Goal: Task Accomplishment & Management: Manage account settings

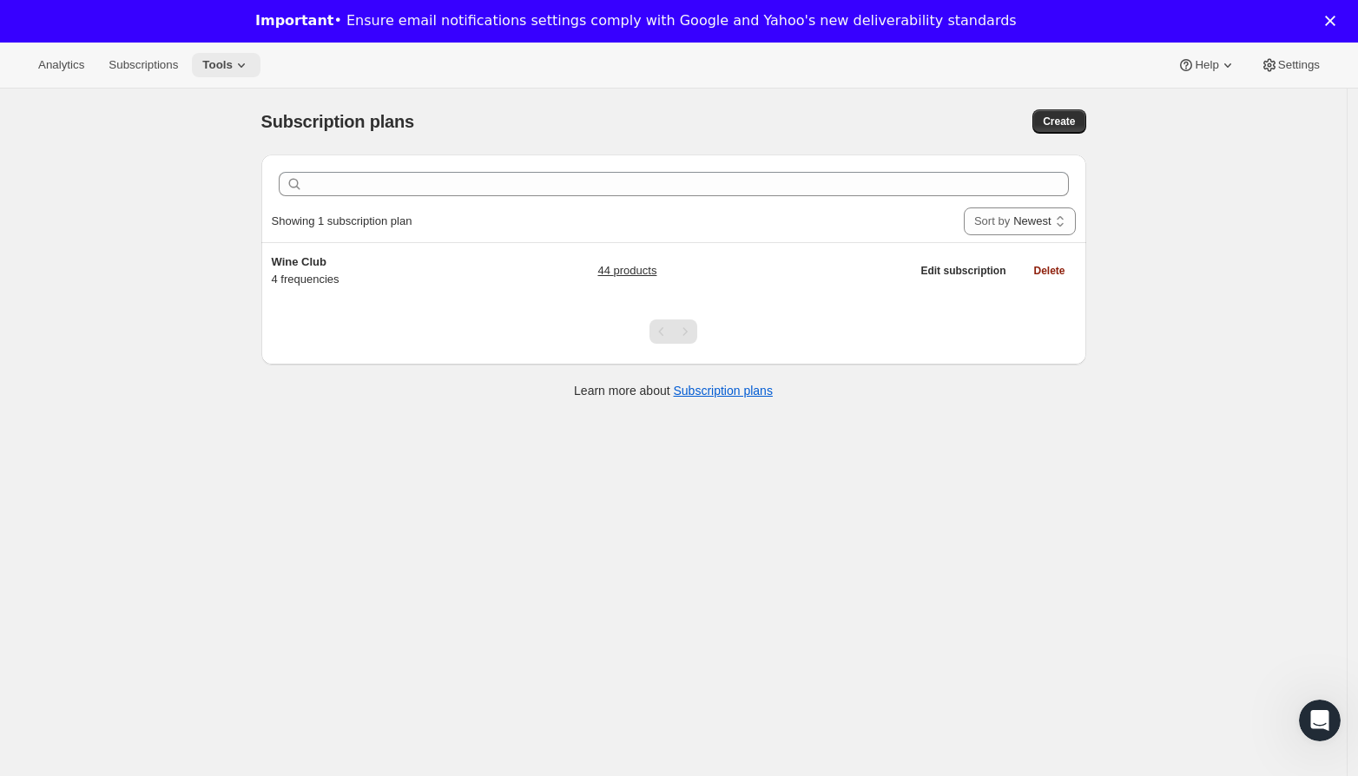
click at [241, 68] on icon at bounding box center [241, 64] width 17 height 17
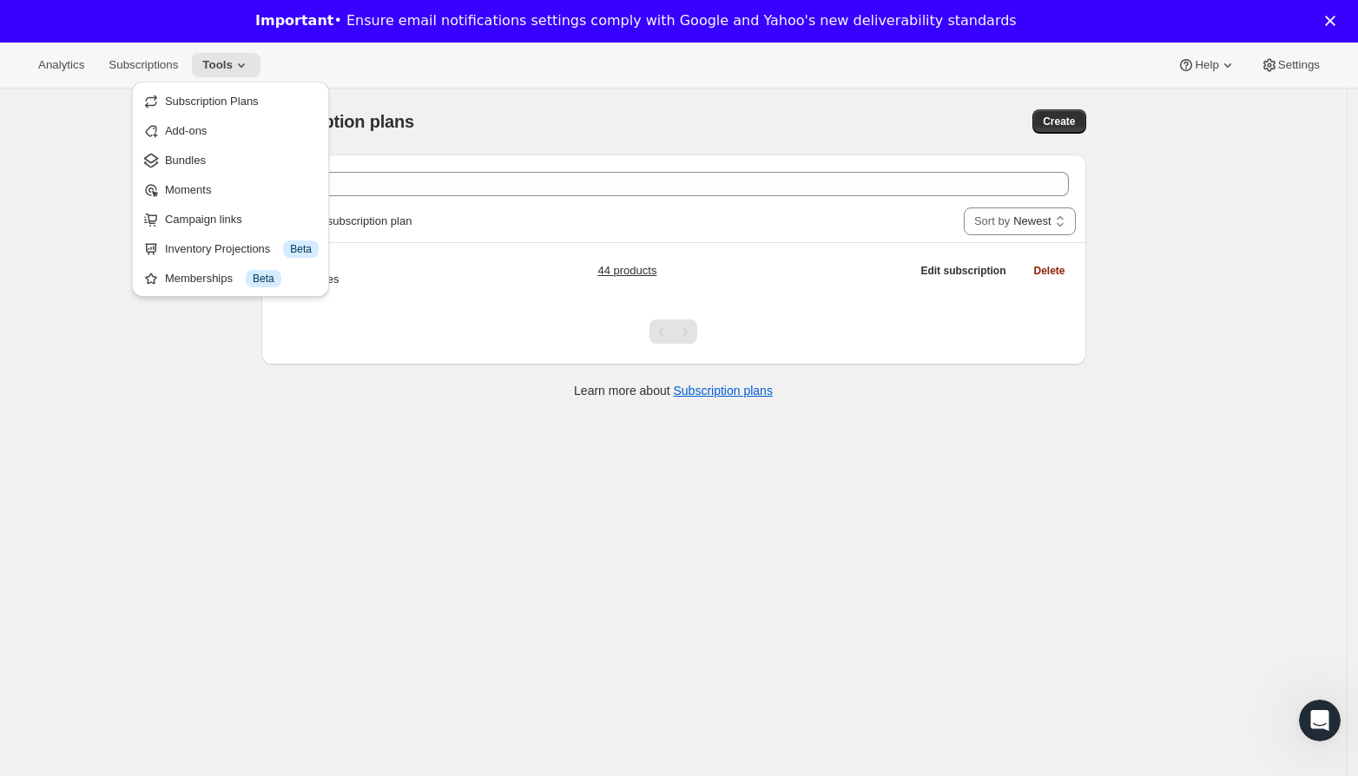
click at [239, 154] on span "Bundles" at bounding box center [242, 160] width 154 height 17
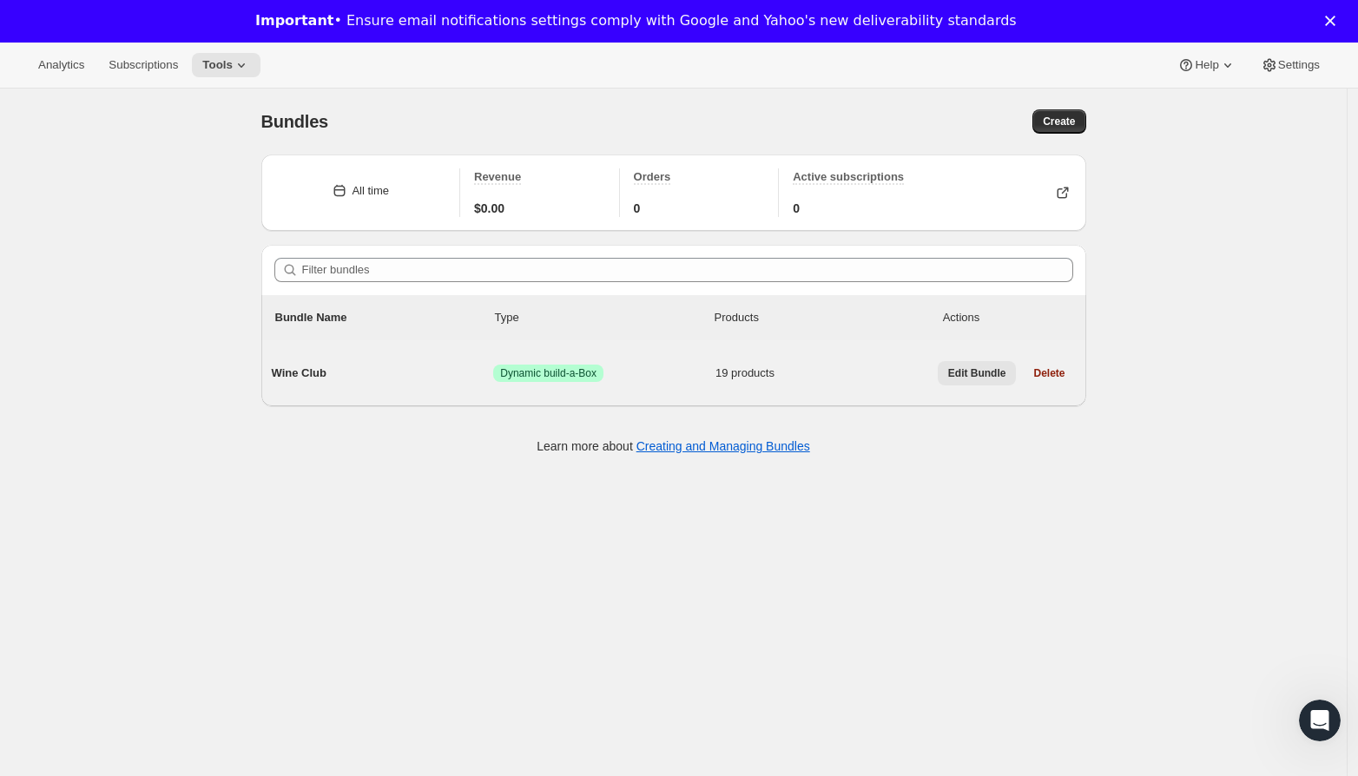
click at [986, 378] on span "Edit Bundle" at bounding box center [977, 373] width 58 height 14
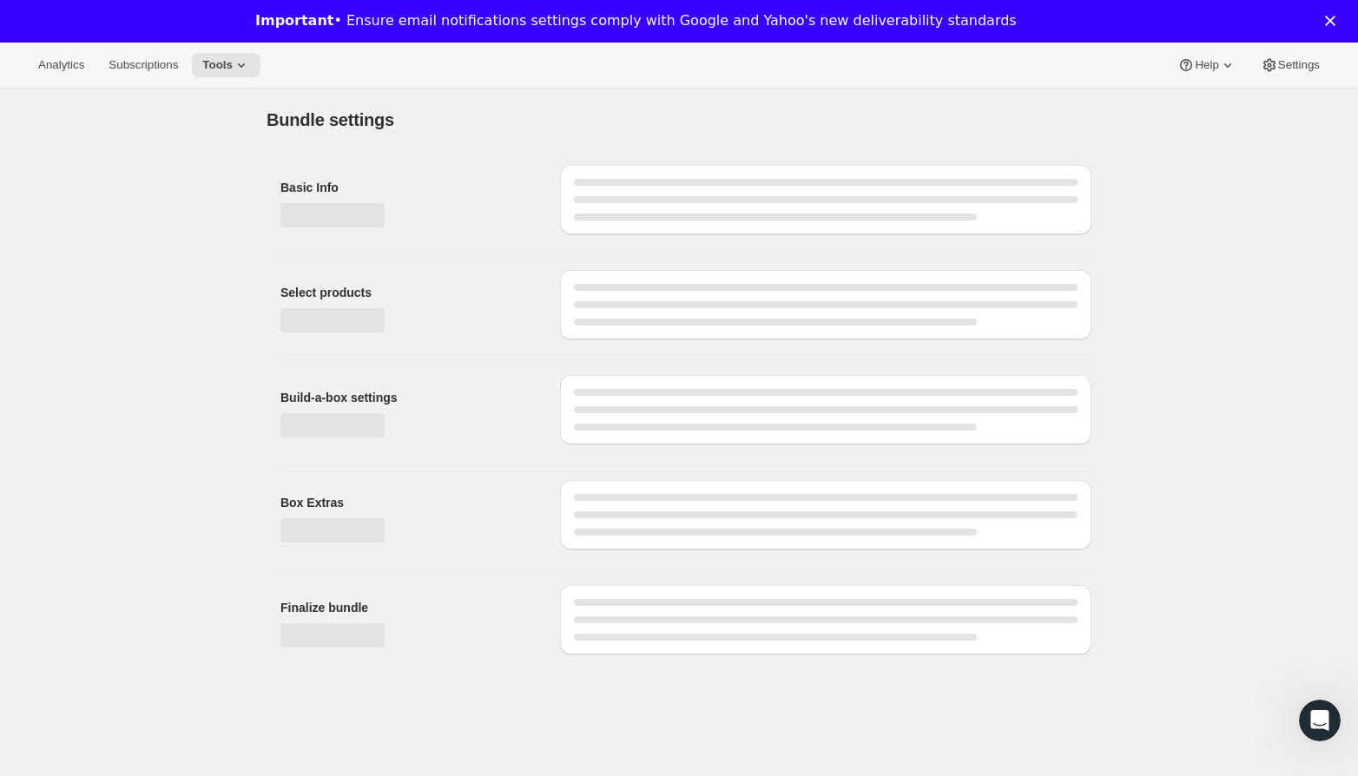
type input "Wine Club"
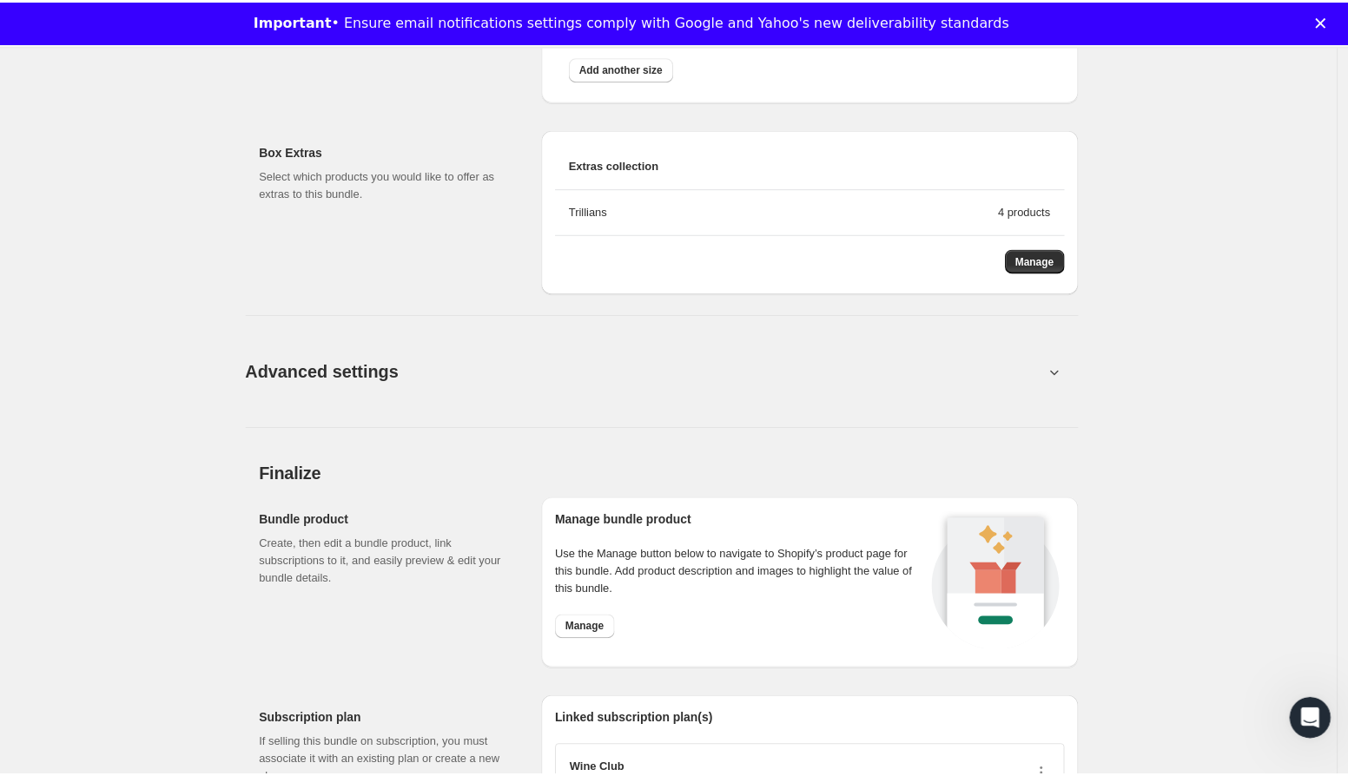
scroll to position [2499, 0]
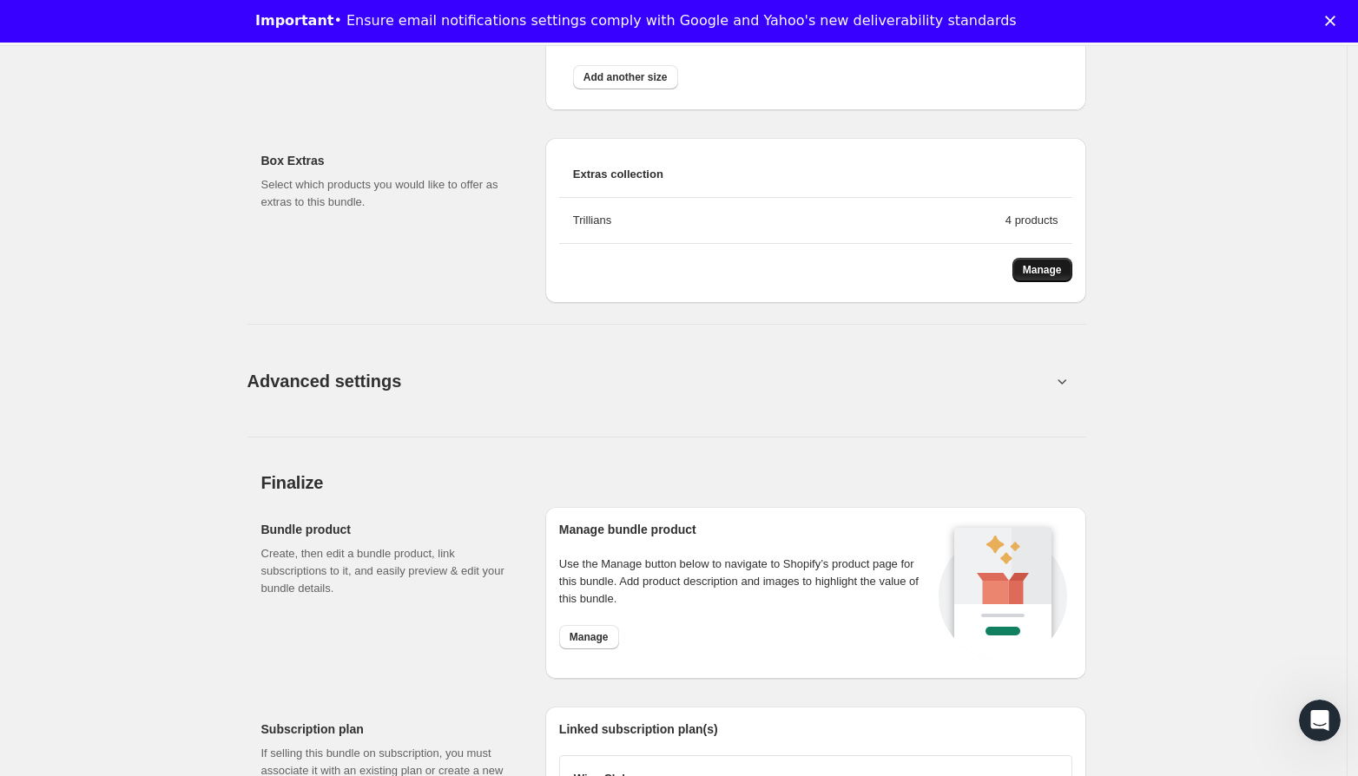
click at [1026, 266] on span "Manage" at bounding box center [1042, 270] width 39 height 14
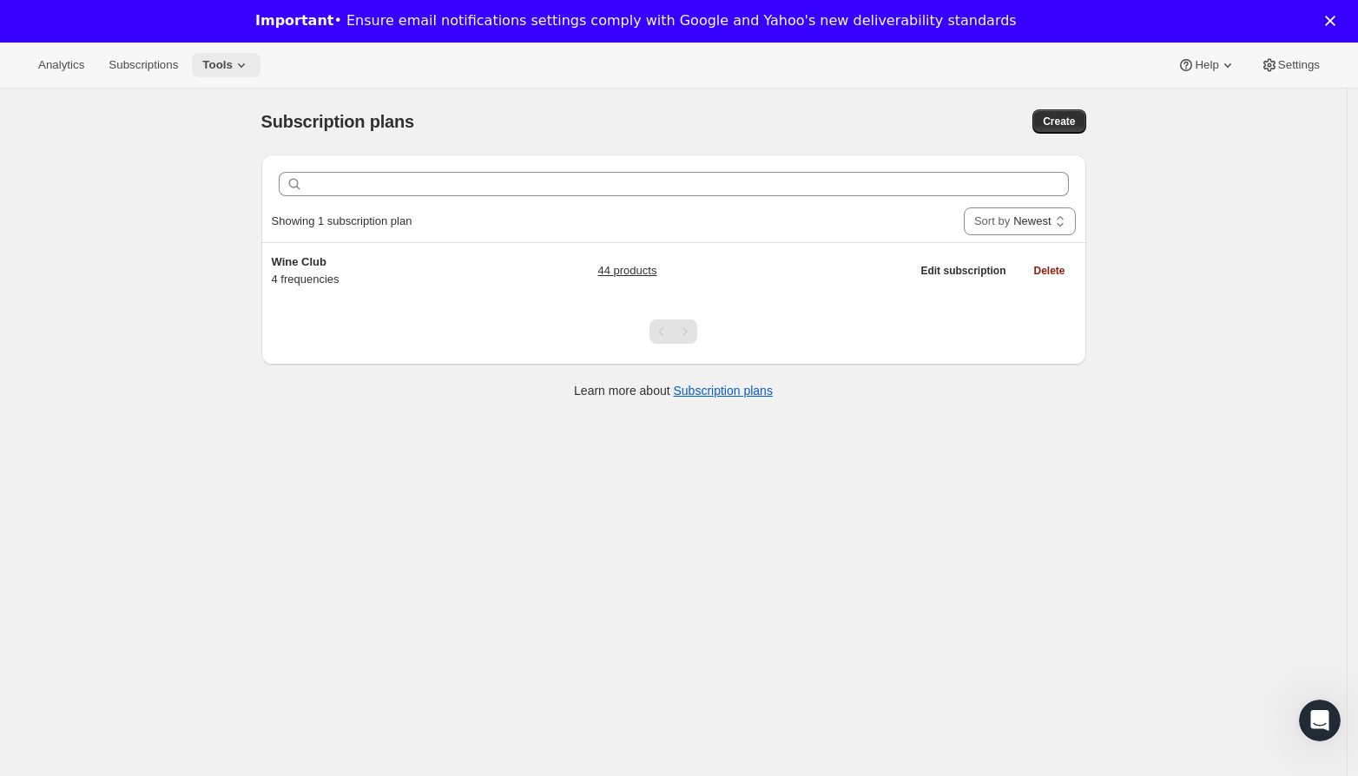
click at [247, 65] on icon at bounding box center [241, 64] width 17 height 17
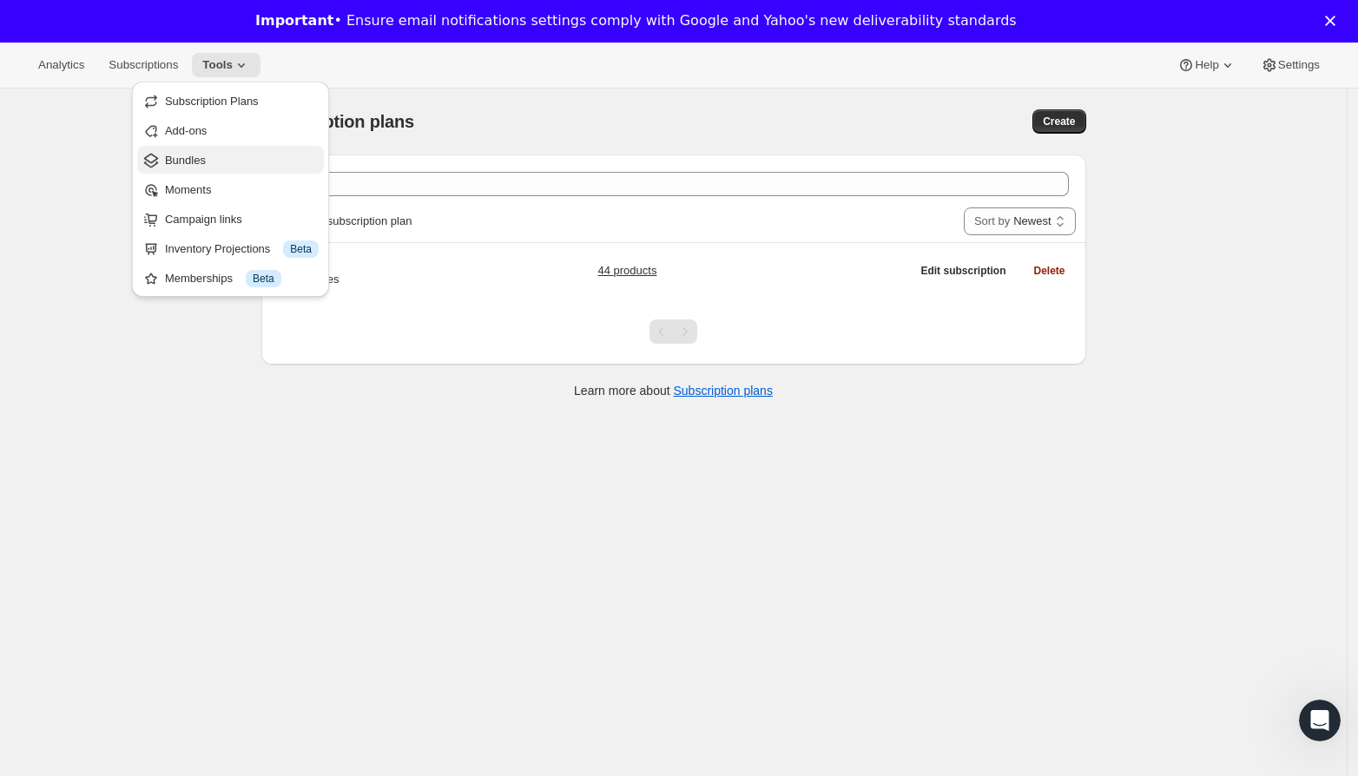
click at [246, 160] on span "Bundles" at bounding box center [242, 160] width 154 height 17
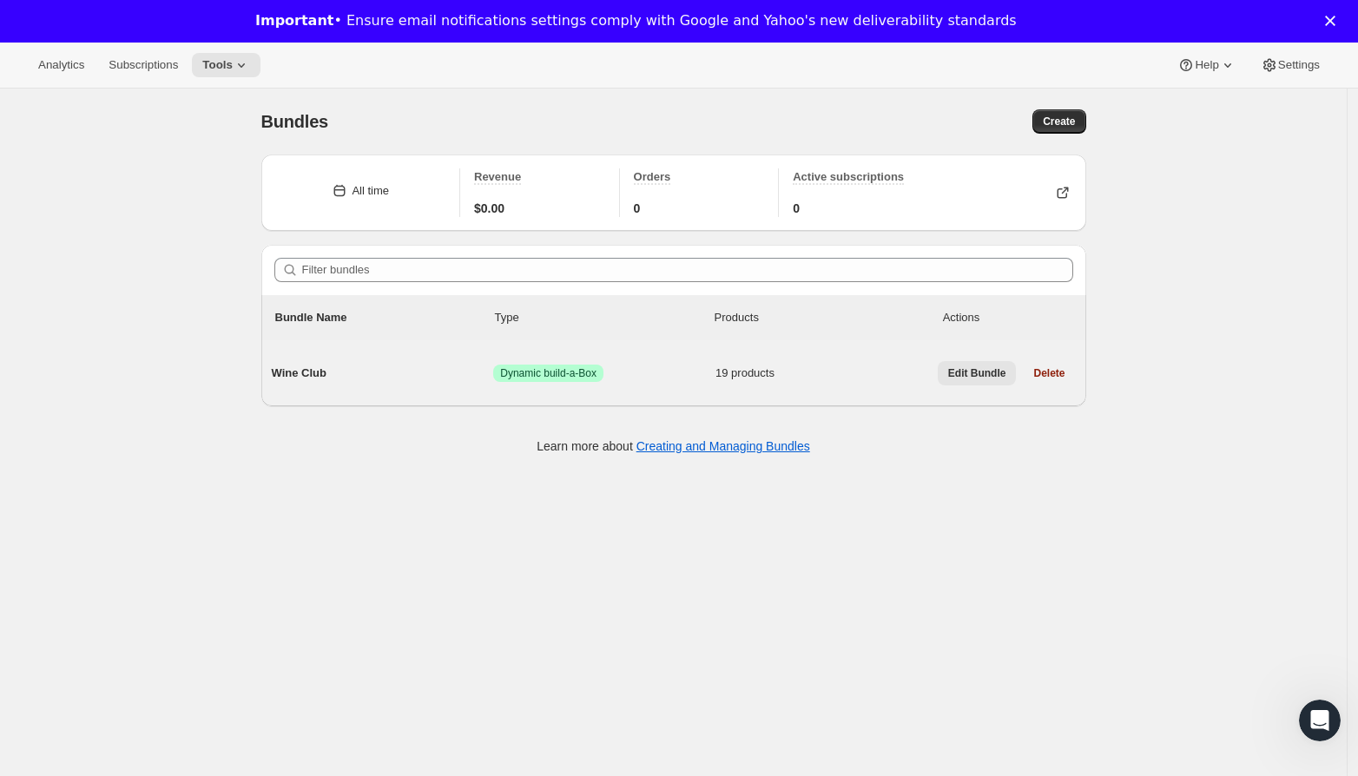
click at [966, 371] on span "Edit Bundle" at bounding box center [977, 373] width 58 height 14
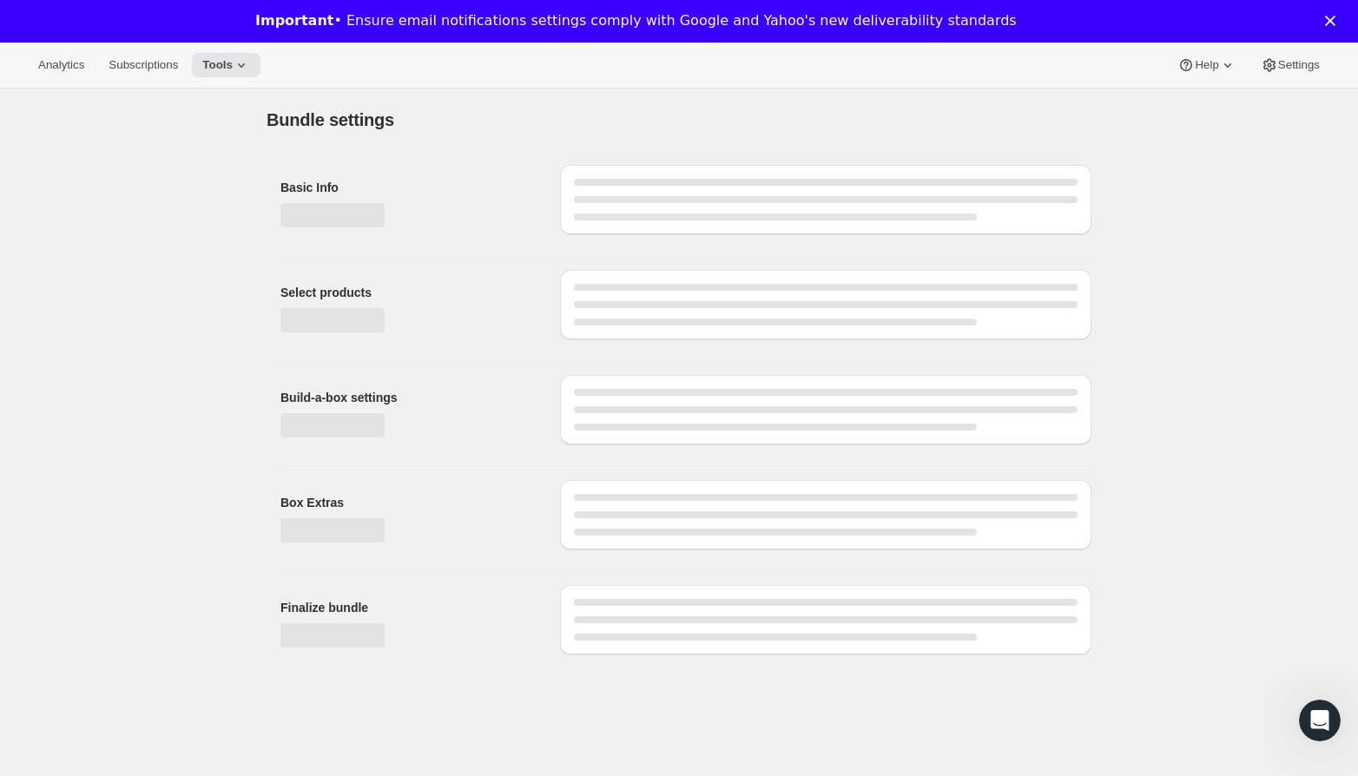
type input "Wine Club"
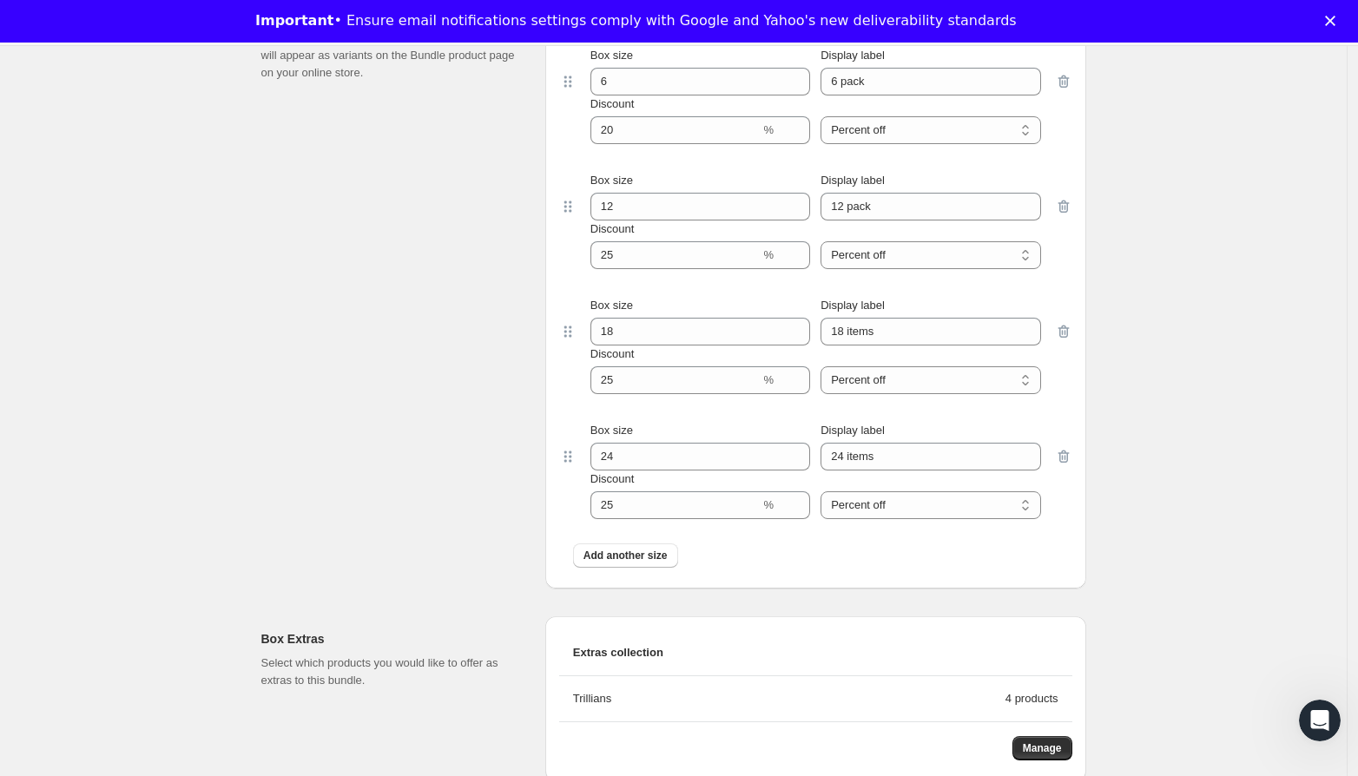
scroll to position [2436, 0]
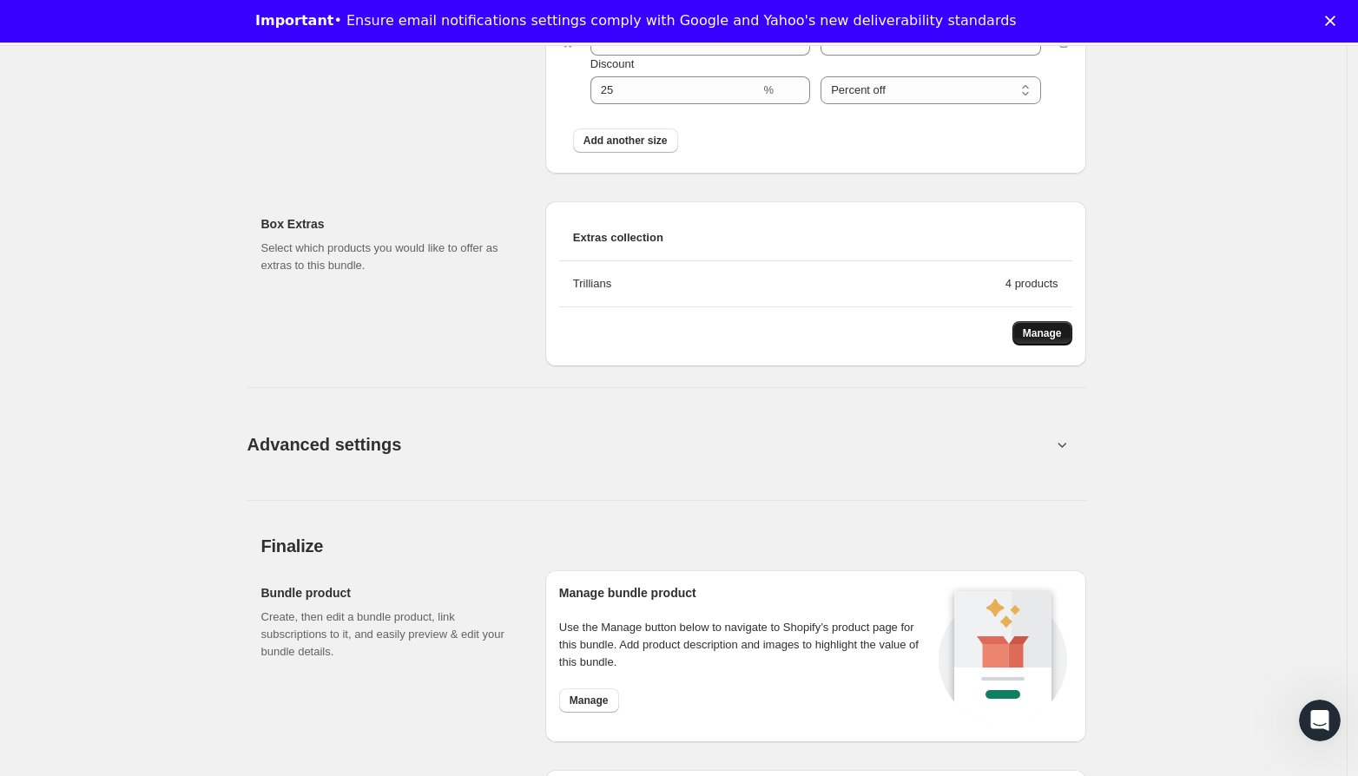
click at [1042, 332] on span "Manage" at bounding box center [1042, 334] width 39 height 14
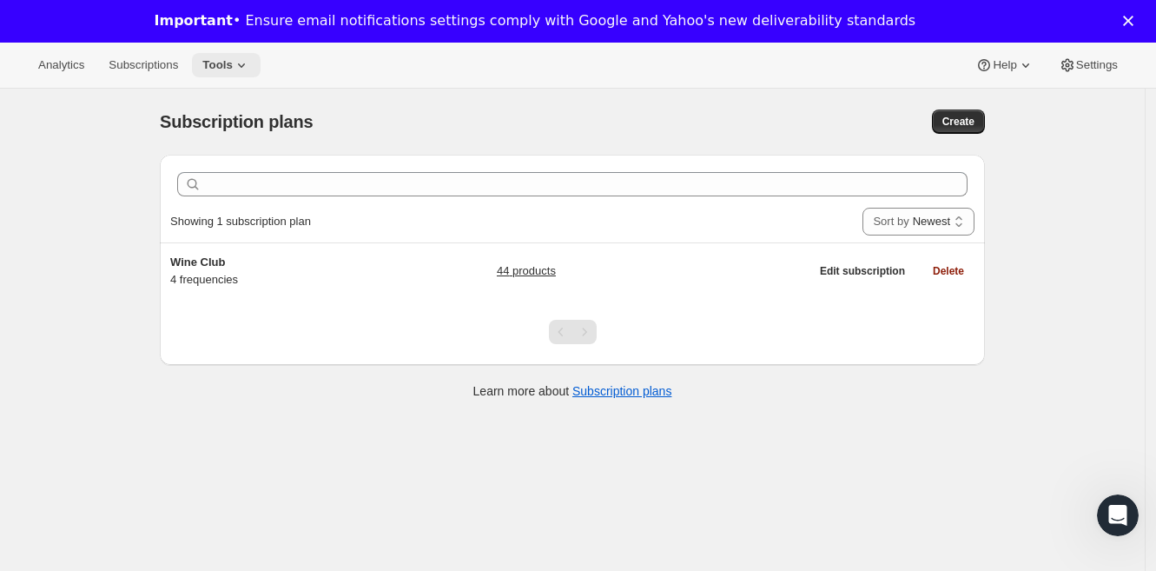
click at [224, 70] on span "Tools" at bounding box center [217, 65] width 30 height 14
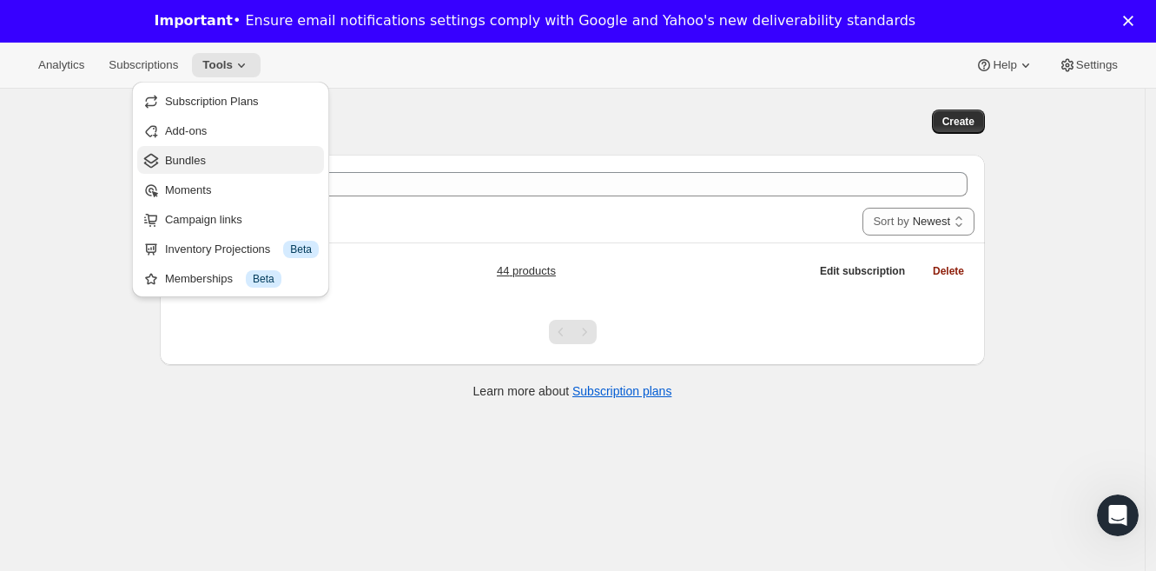
click at [247, 159] on span "Bundles" at bounding box center [242, 160] width 154 height 17
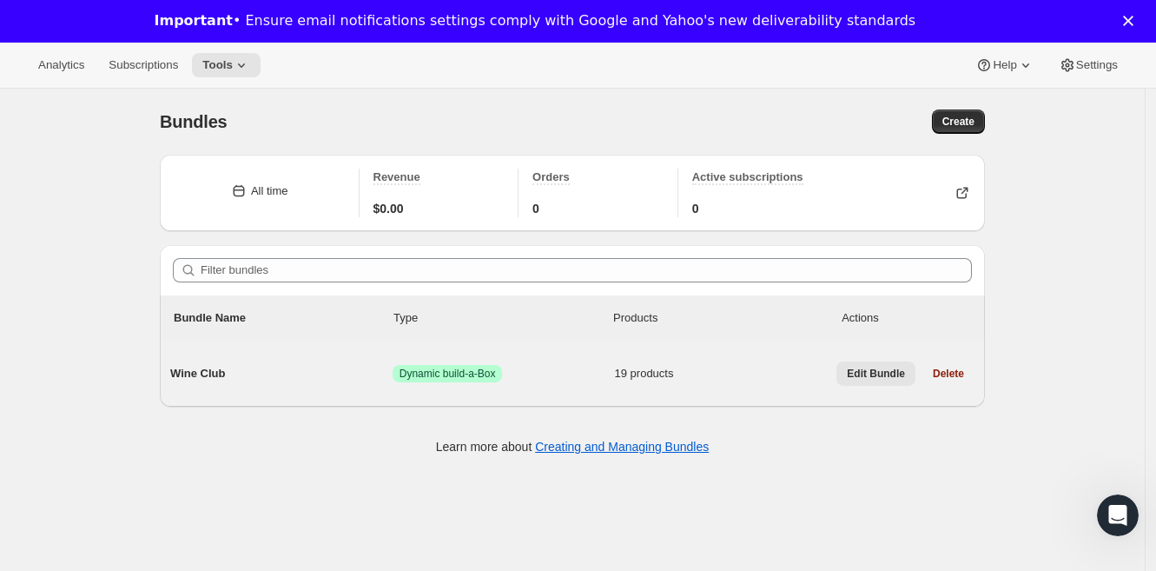
click at [861, 380] on button "Edit Bundle" at bounding box center [875, 373] width 79 height 24
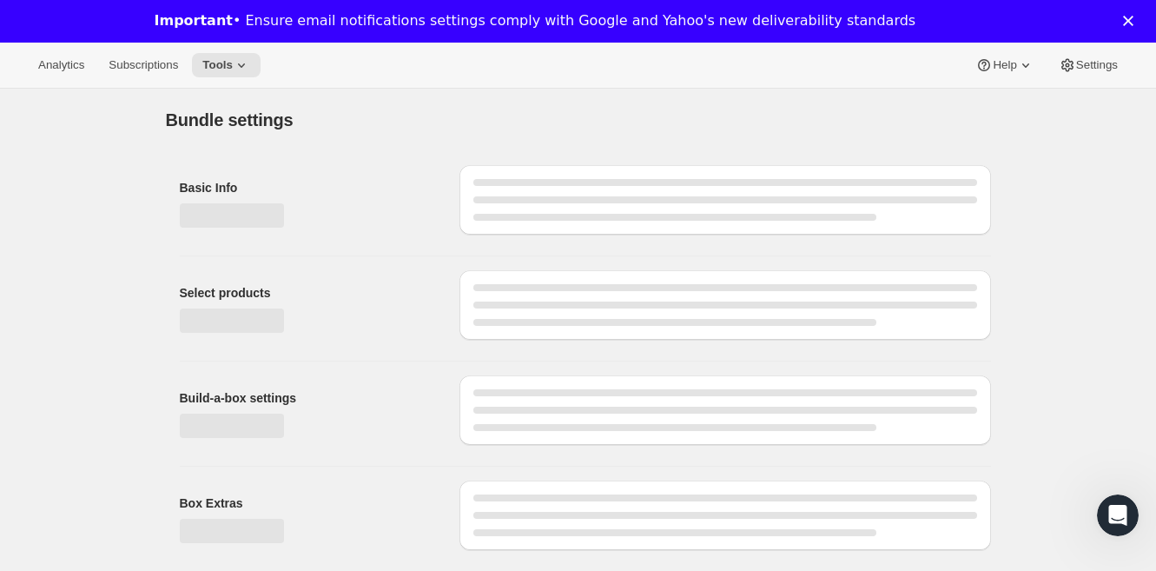
type input "Wine Club"
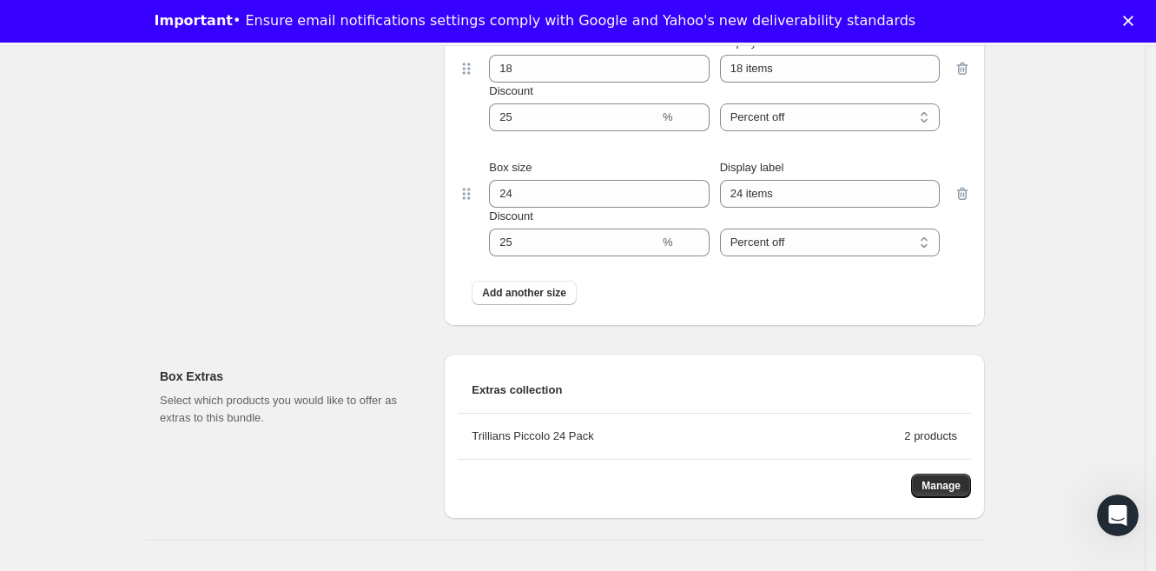
scroll to position [2343, 0]
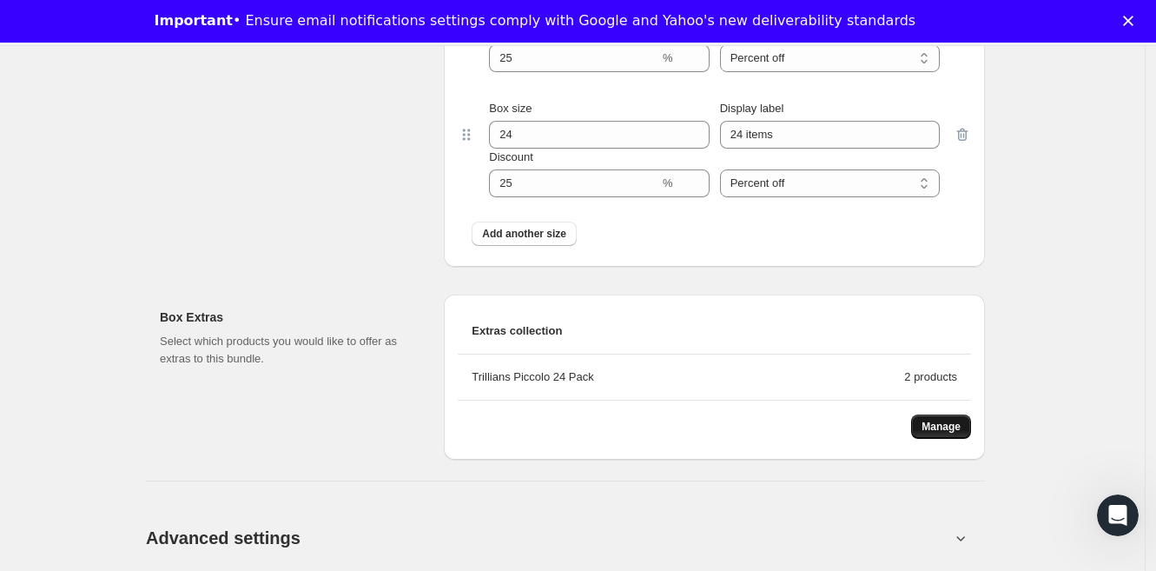
click at [931, 418] on button "Manage" at bounding box center [941, 426] width 60 height 24
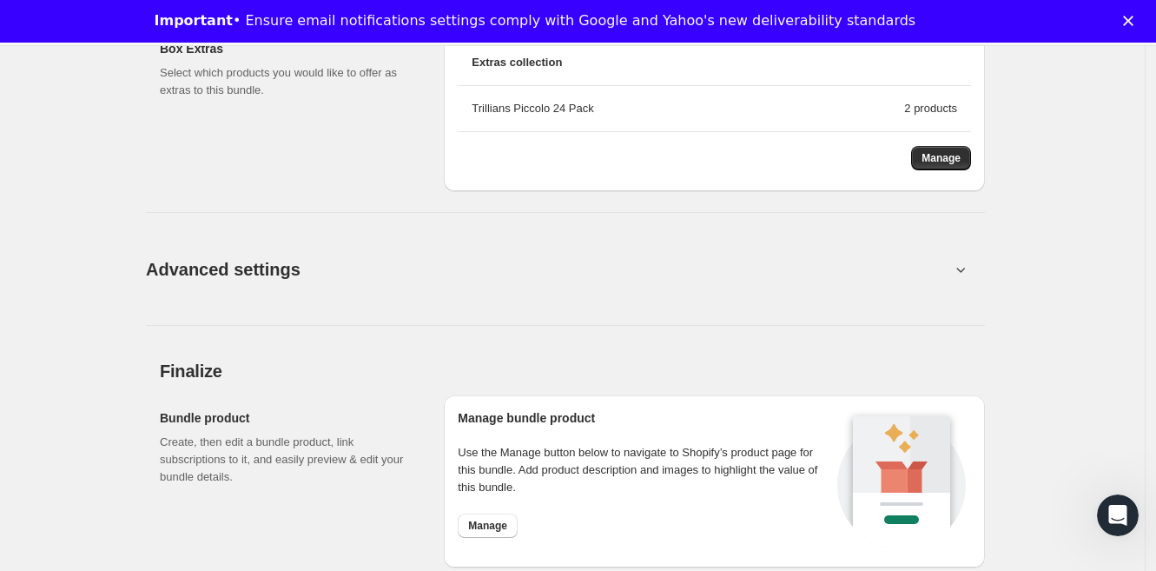
scroll to position [2631, 0]
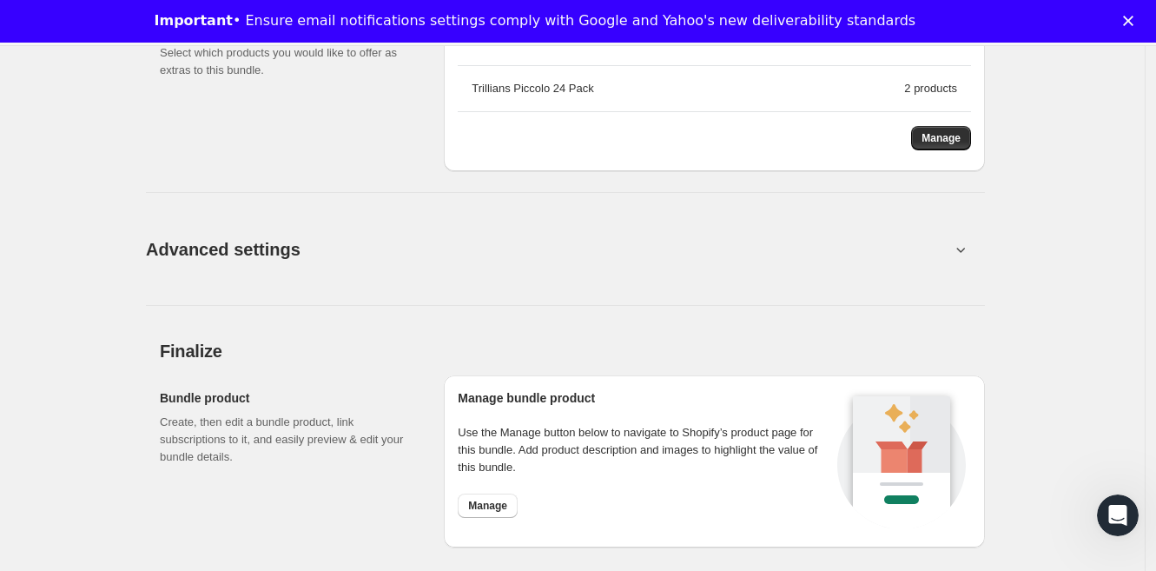
click at [960, 246] on icon at bounding box center [960, 249] width 17 height 17
click at [961, 250] on icon at bounding box center [960, 249] width 17 height 17
click at [969, 244] on icon at bounding box center [960, 249] width 17 height 17
click at [966, 247] on icon at bounding box center [960, 249] width 17 height 17
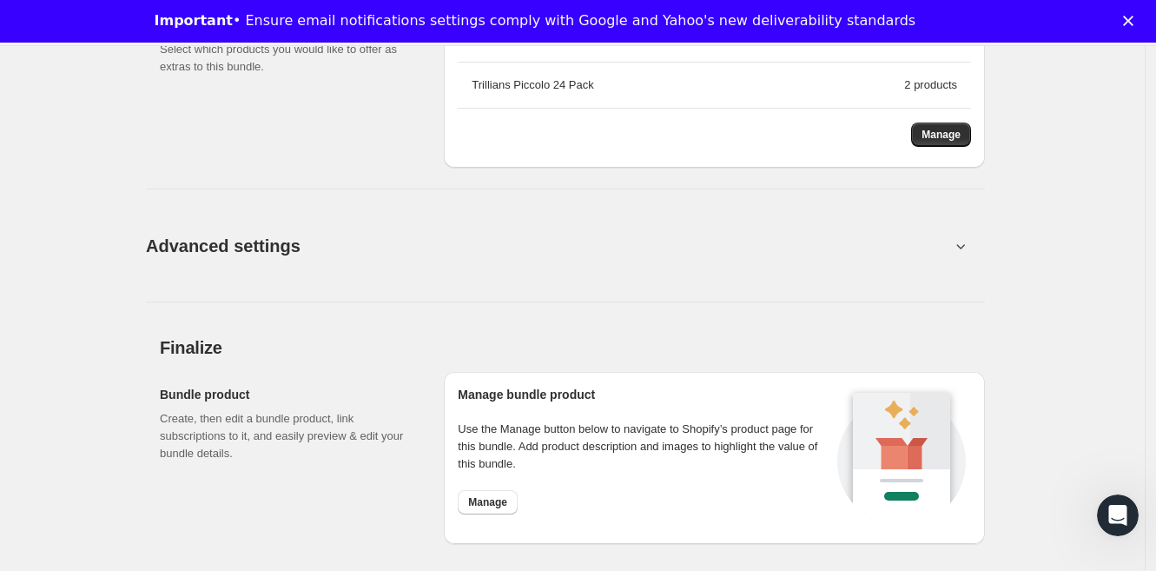
click at [738, 267] on button "Advanced settings" at bounding box center [547, 245] width 825 height 67
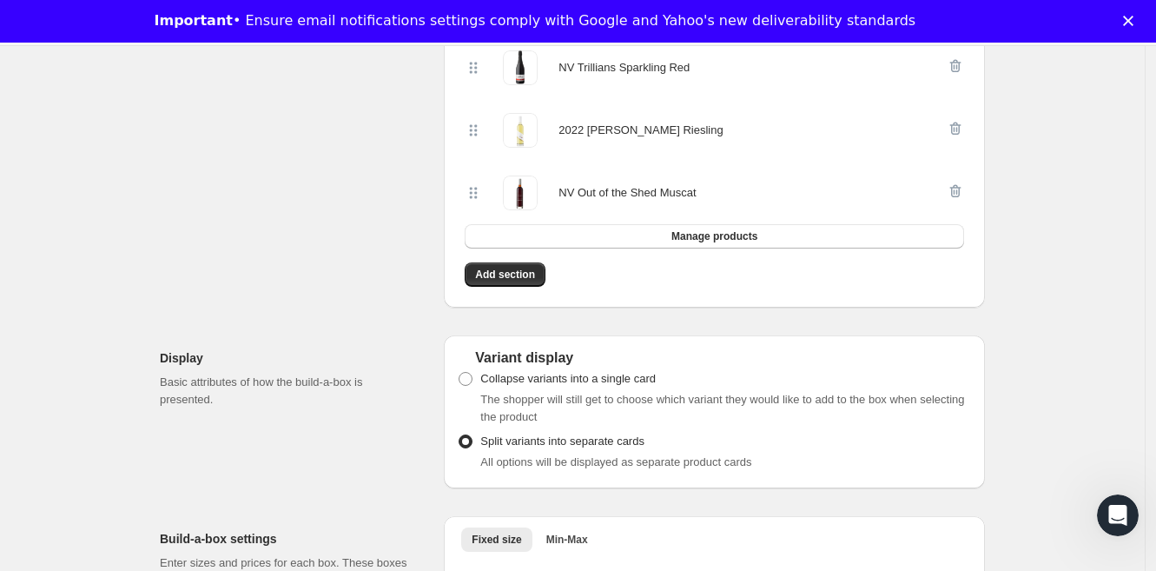
scroll to position [1460, 0]
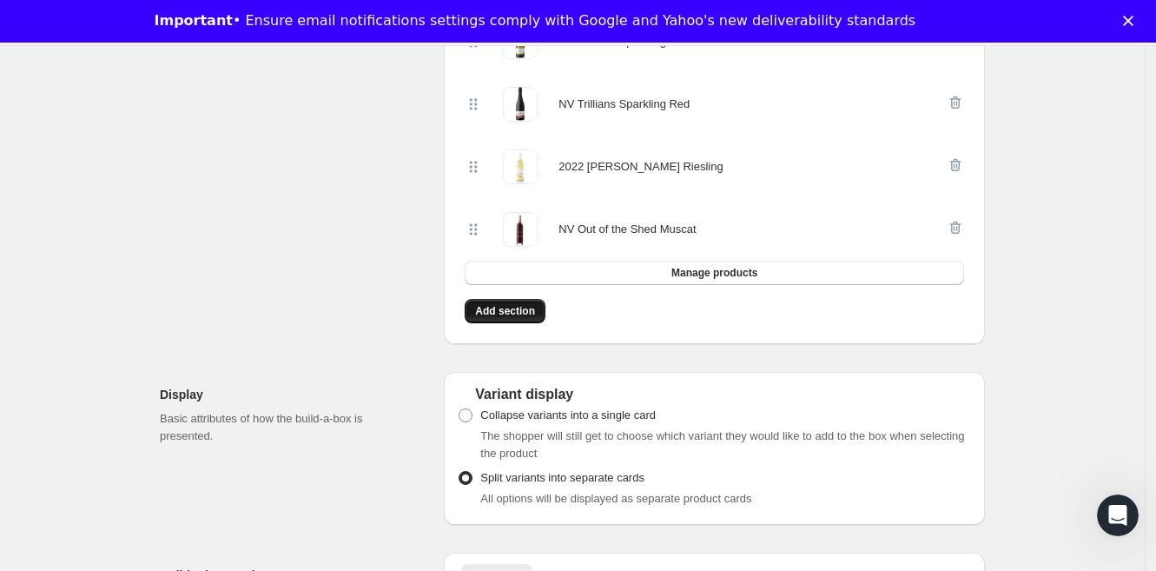
click at [523, 300] on button "Add section" at bounding box center [505, 311] width 81 height 24
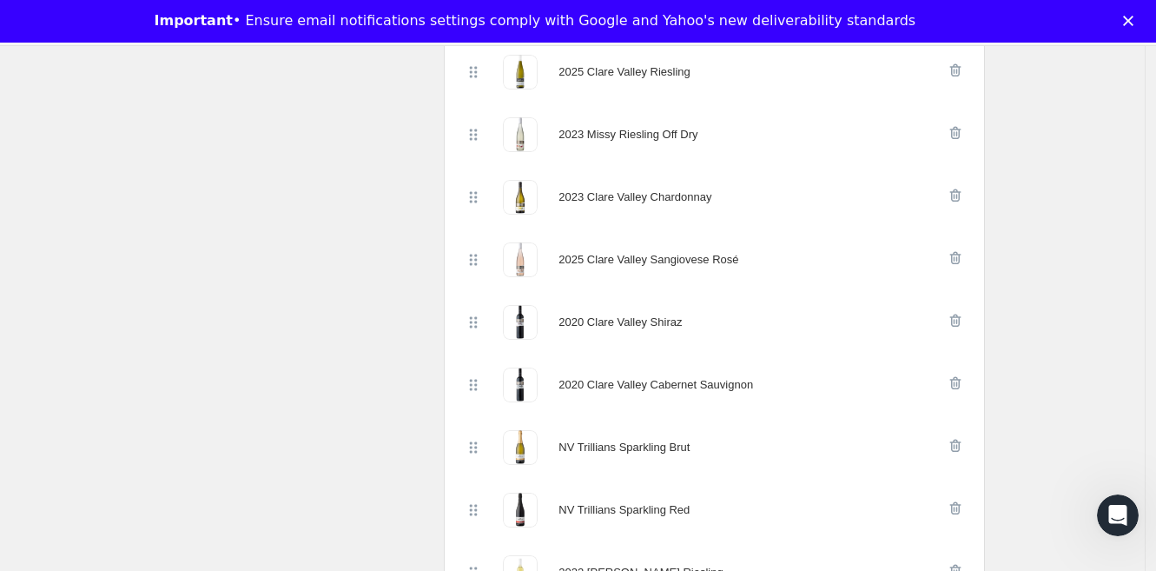
scroll to position [0, 0]
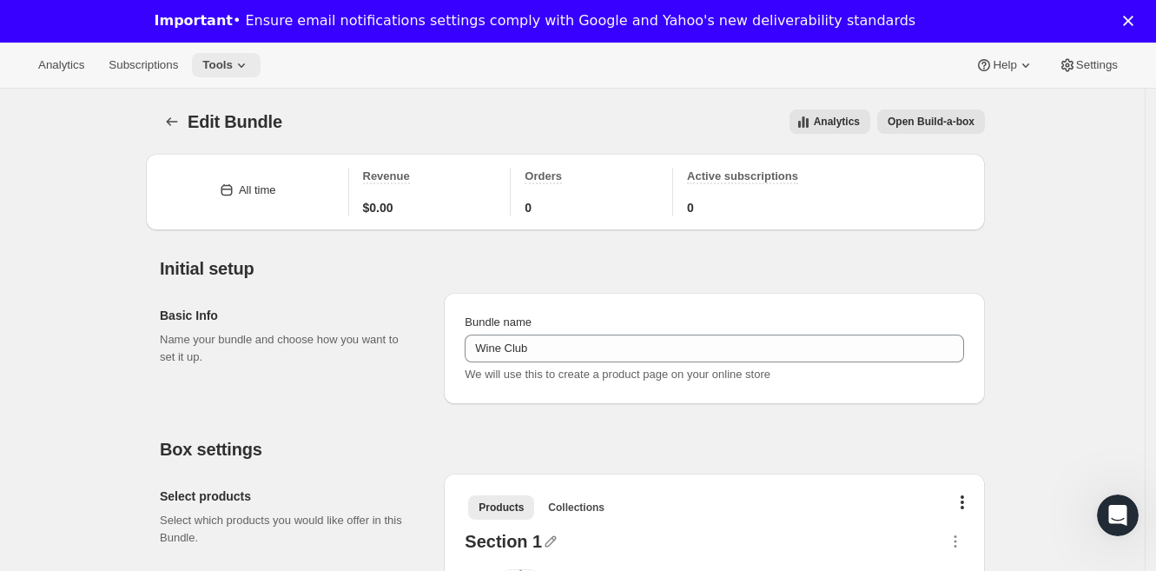
click at [233, 63] on span "Tools" at bounding box center [217, 65] width 30 height 14
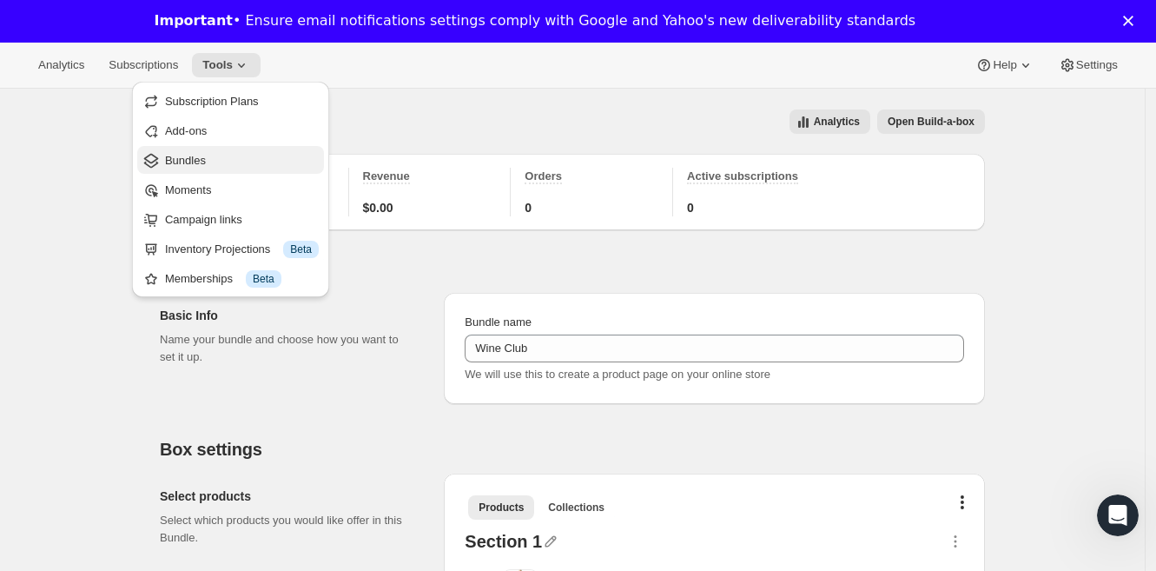
click at [239, 153] on span "Bundles" at bounding box center [242, 160] width 154 height 17
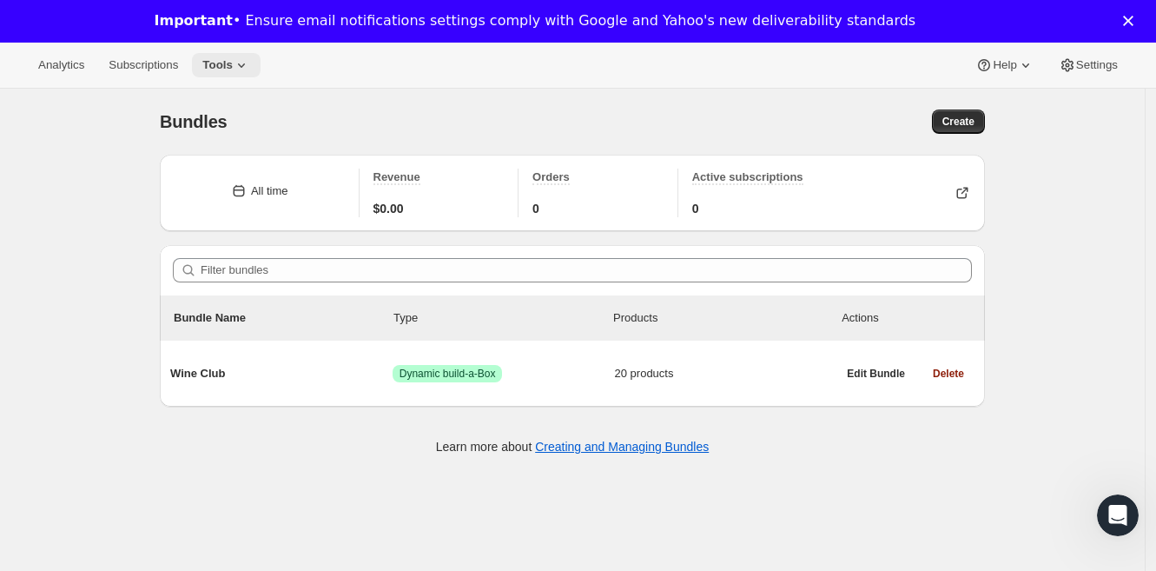
click at [240, 66] on icon at bounding box center [241, 64] width 17 height 17
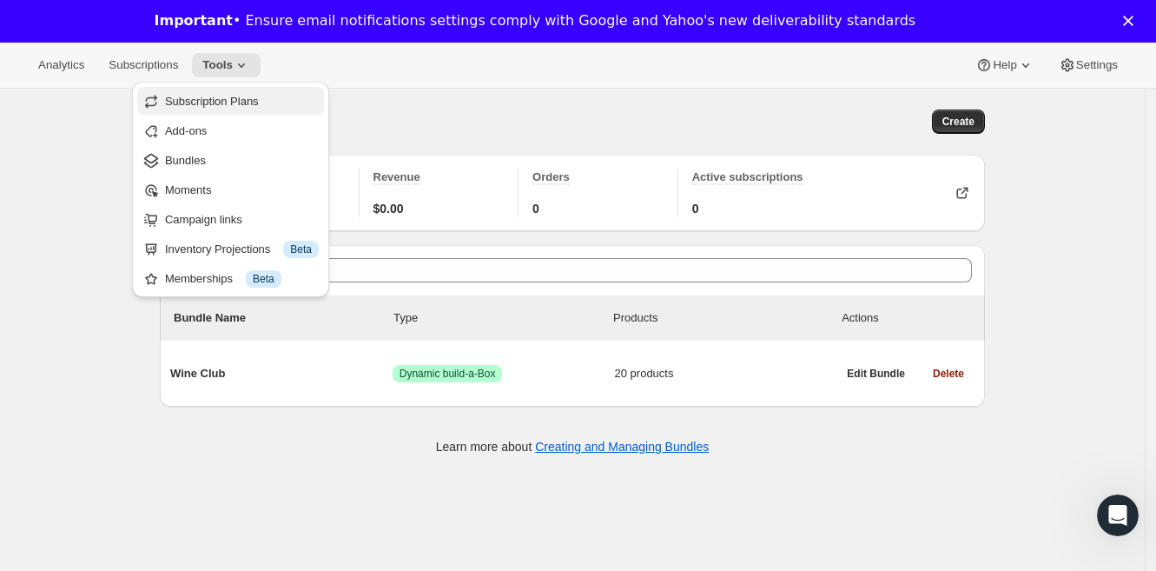
click at [214, 109] on span "Subscription Plans" at bounding box center [242, 101] width 154 height 17
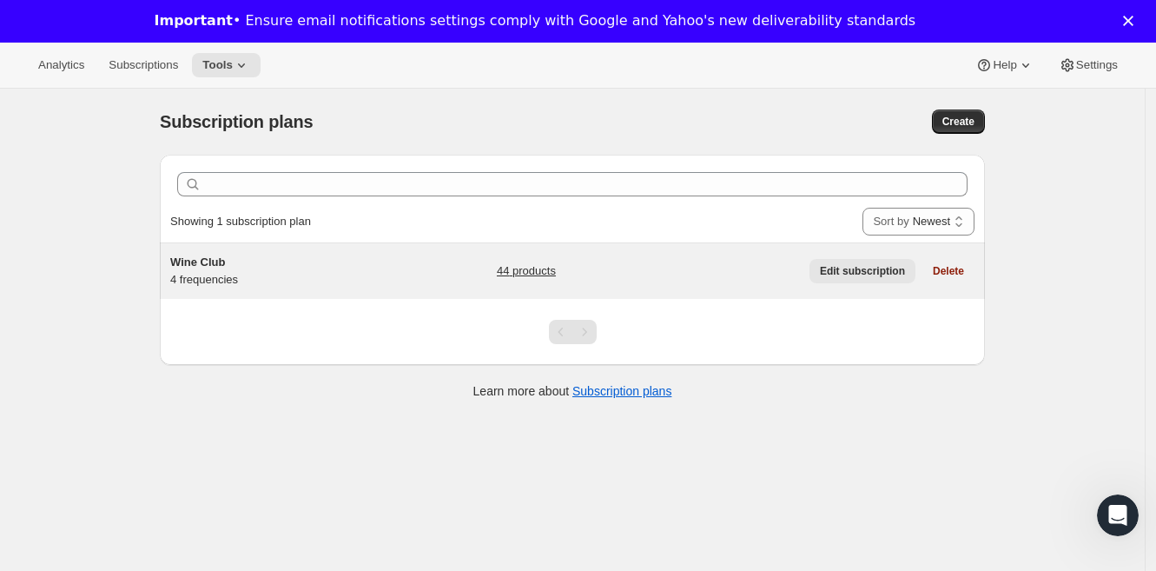
click at [860, 270] on span "Edit subscription" at bounding box center [862, 271] width 85 height 14
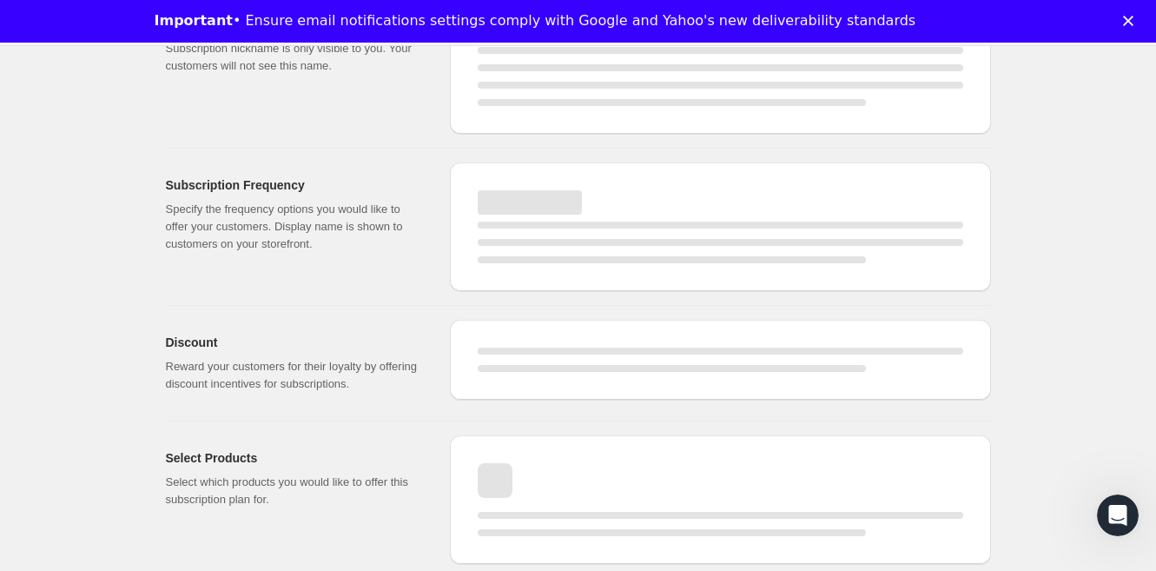
select select "WEEK"
select select "MONTH"
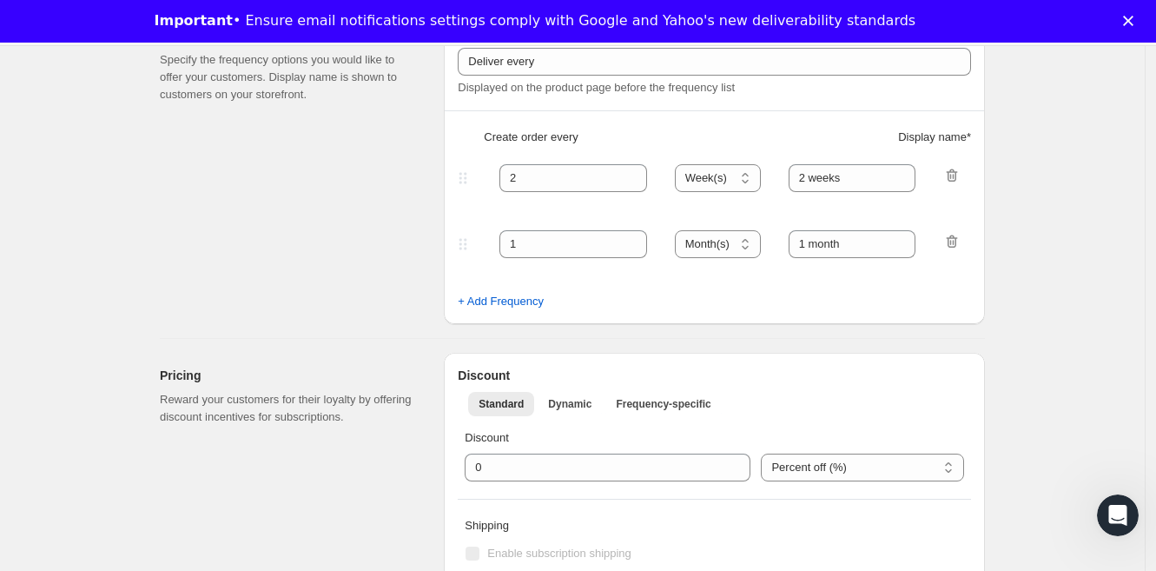
checkbox input "true"
type input "Wine Club"
type input "3"
select select "MONTH"
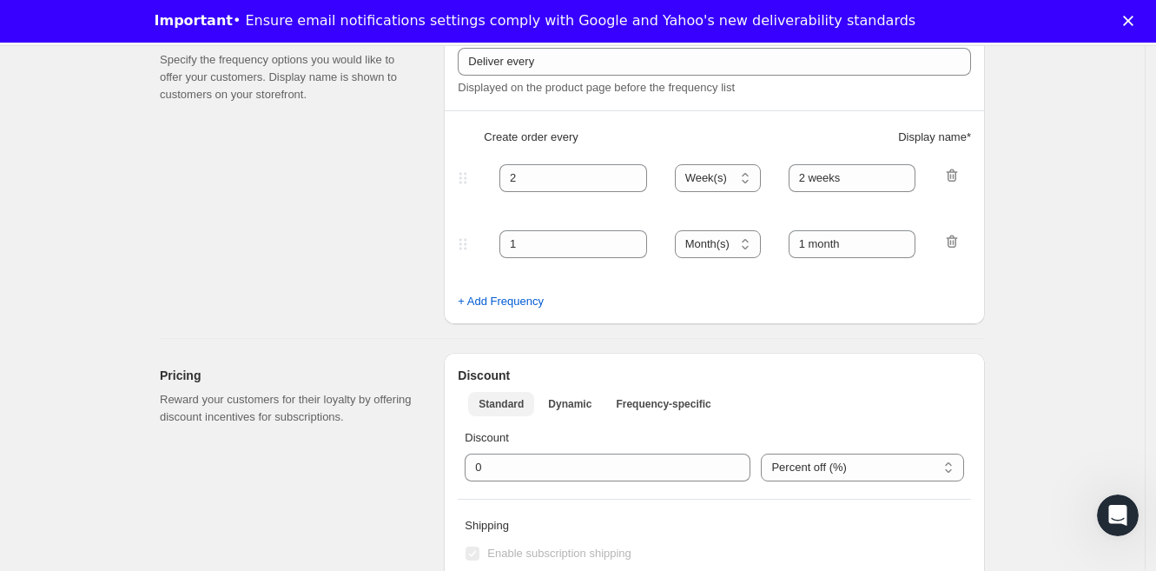
type input "3 months"
type input "4"
type input "4 months"
select select "MONTH"
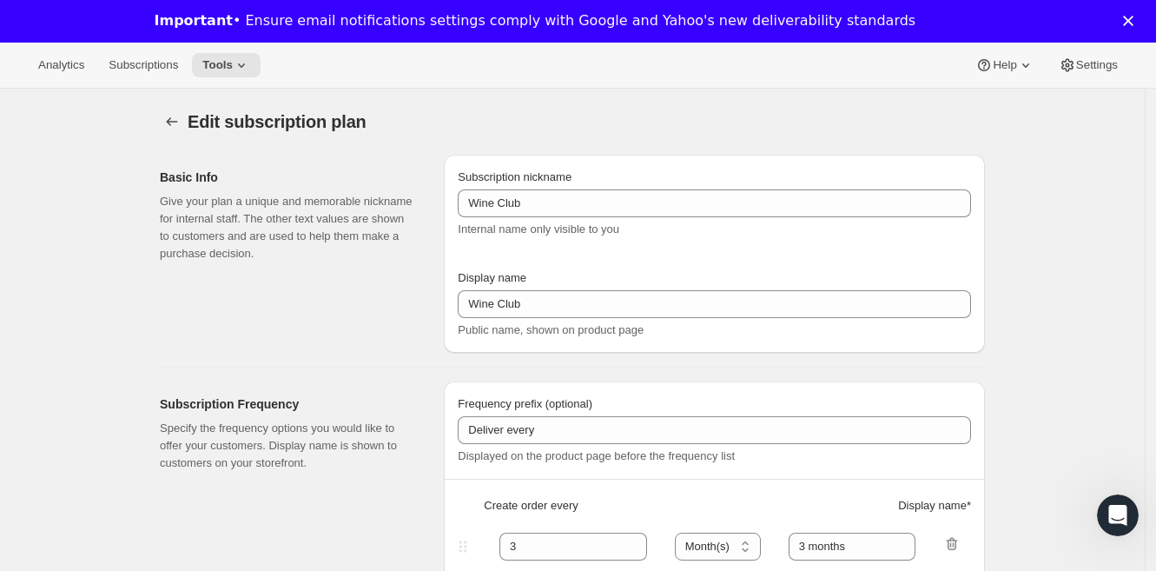
drag, startPoint x: 246, startPoint y: 31, endPoint x: 247, endPoint y: 42, distance: 10.5
click at [245, 31] on div "Important • Ensure email notifications settings comply with Google and Yahoo's …" at bounding box center [542, 21] width 775 height 28
click at [250, 63] on icon at bounding box center [241, 64] width 17 height 17
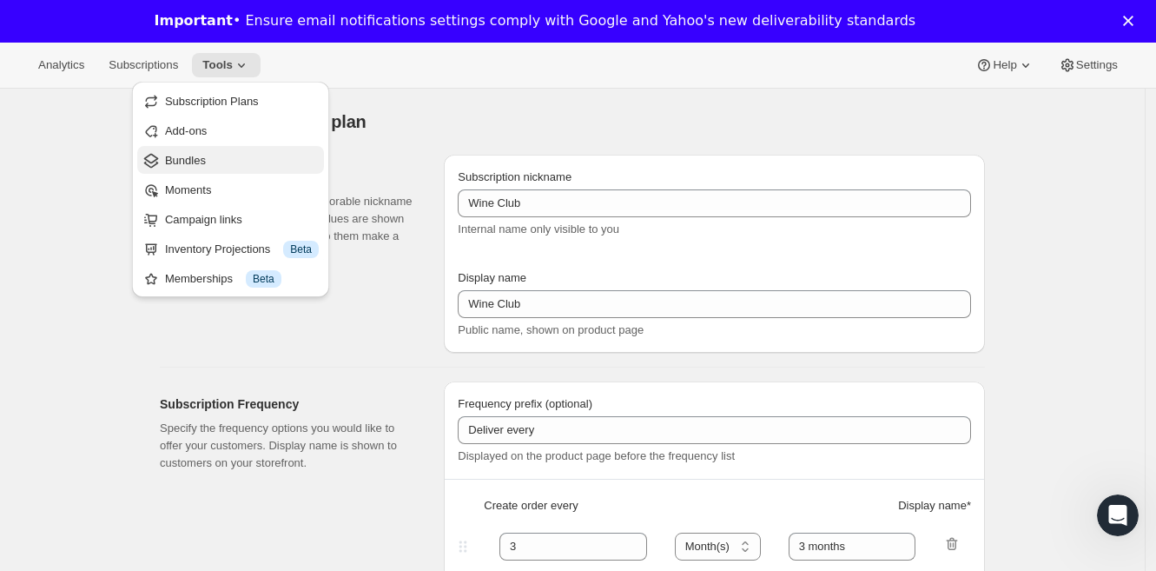
click at [231, 166] on span "Bundles" at bounding box center [242, 160] width 154 height 17
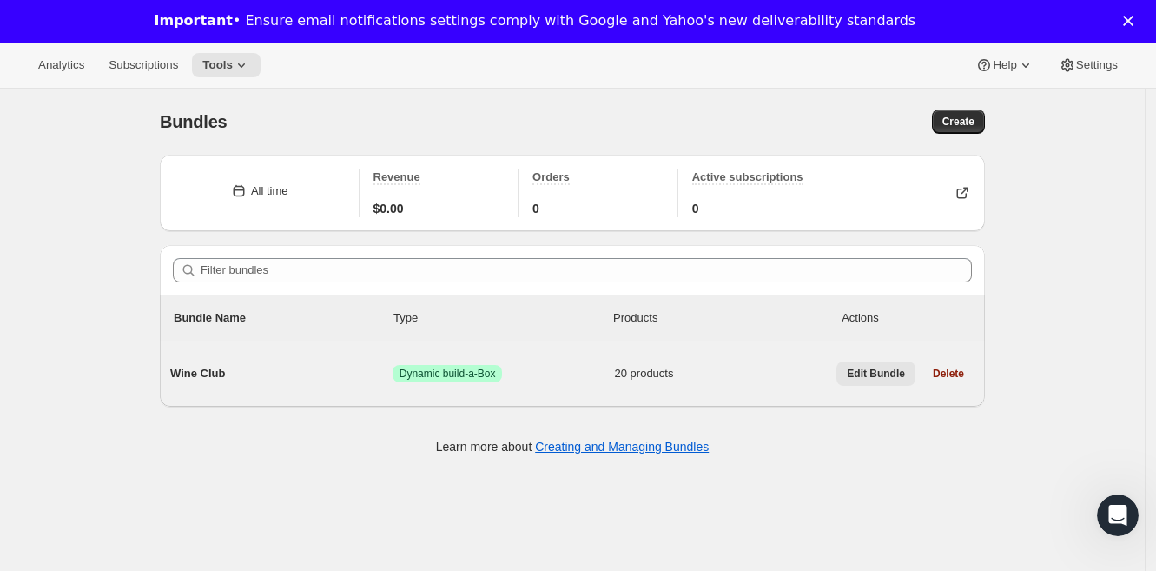
click at [855, 366] on span "Edit Bundle" at bounding box center [876, 373] width 58 height 14
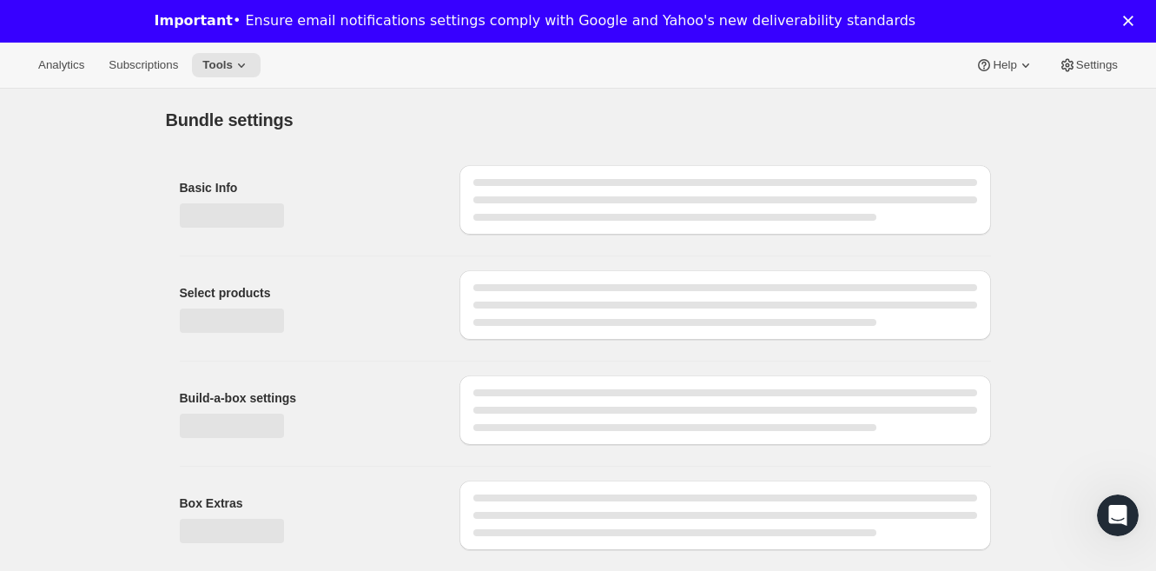
type input "Wine Club"
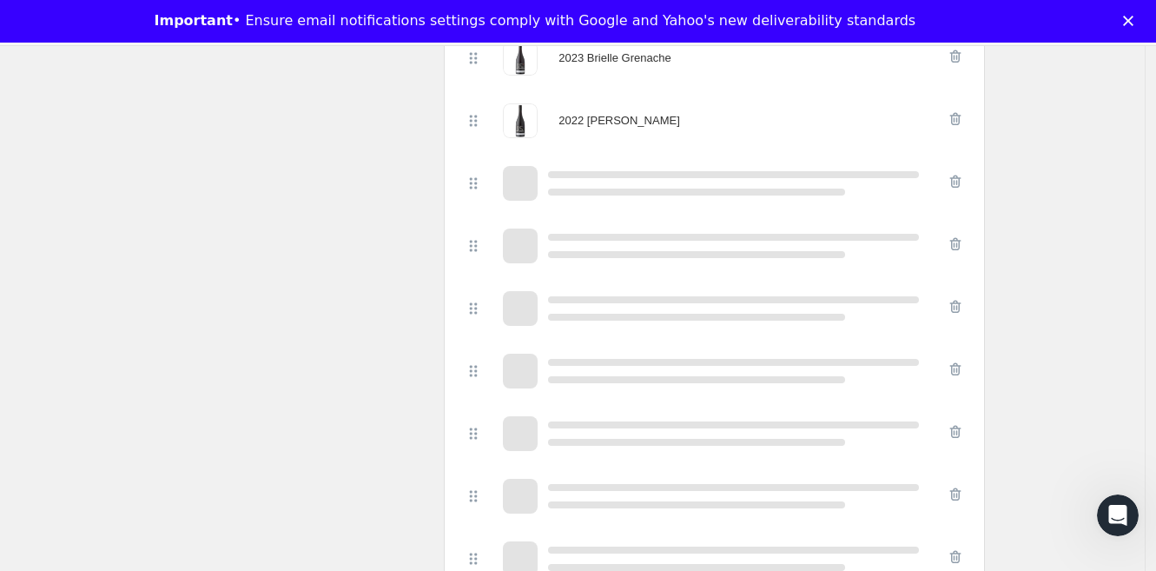
scroll to position [1625, 0]
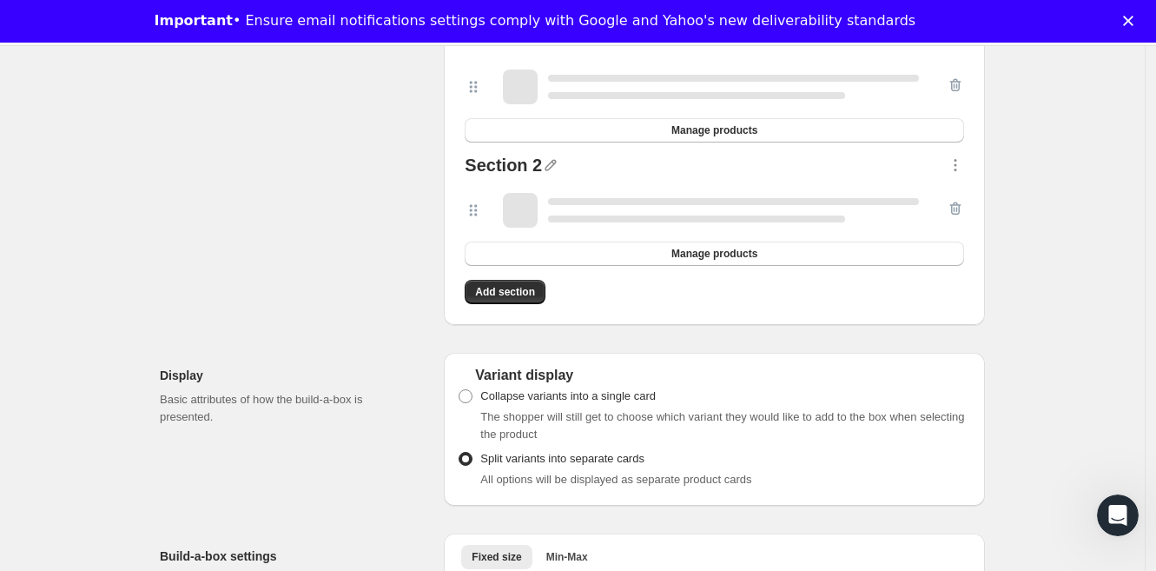
click at [958, 202] on div at bounding box center [955, 210] width 17 height 35
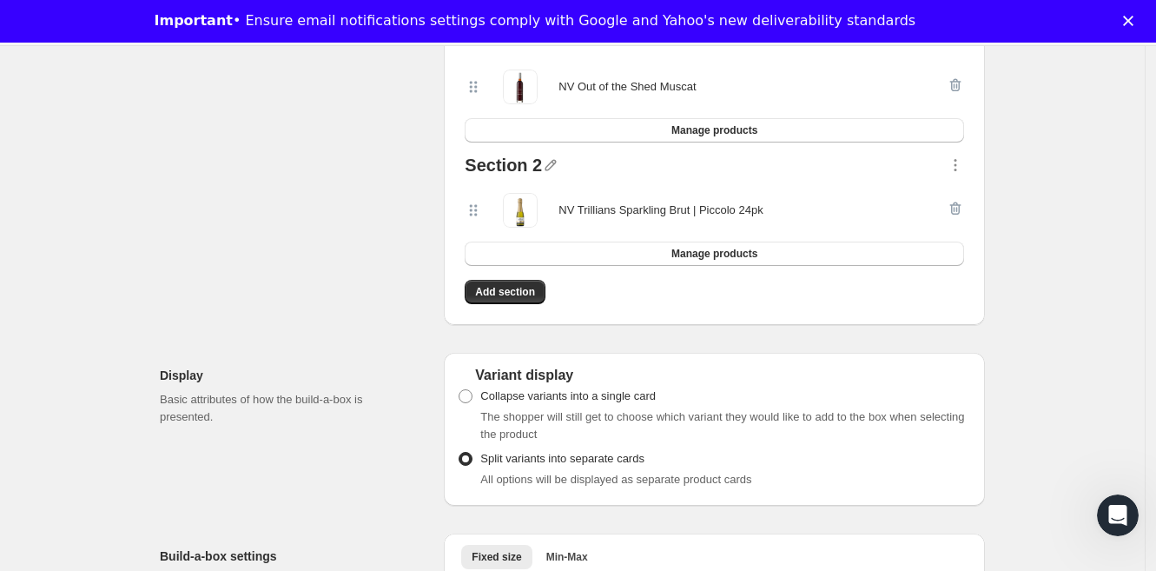
click at [961, 207] on div at bounding box center [955, 210] width 17 height 35
click at [958, 208] on div at bounding box center [955, 210] width 17 height 35
click at [553, 164] on icon "button" at bounding box center [550, 164] width 17 height 17
click at [958, 165] on icon "button" at bounding box center [955, 164] width 17 height 17
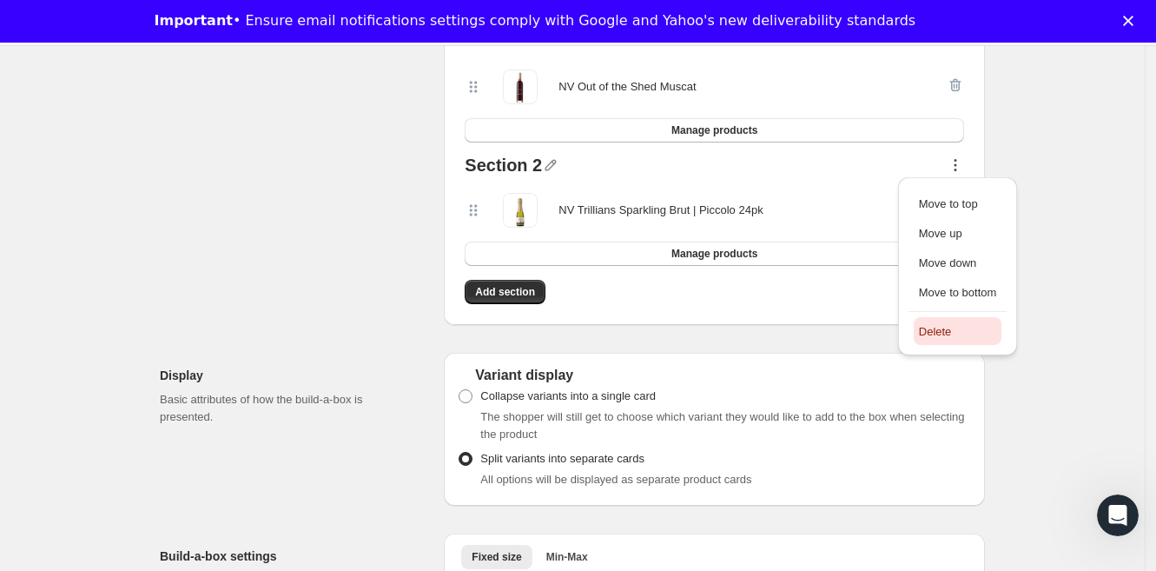
click at [914, 328] on button "Delete" at bounding box center [958, 331] width 89 height 28
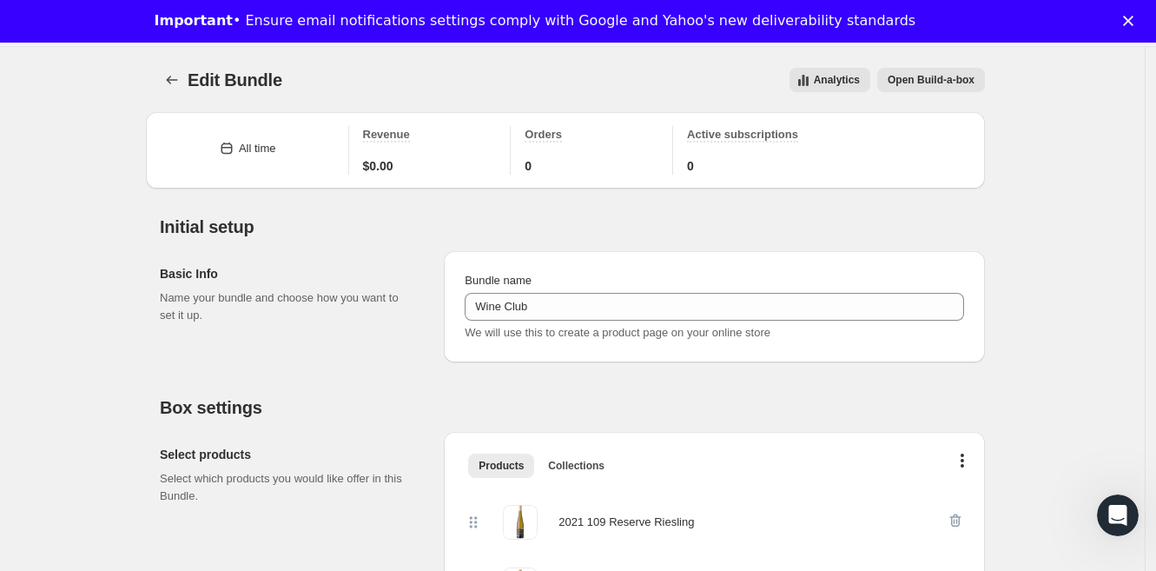
scroll to position [370, 0]
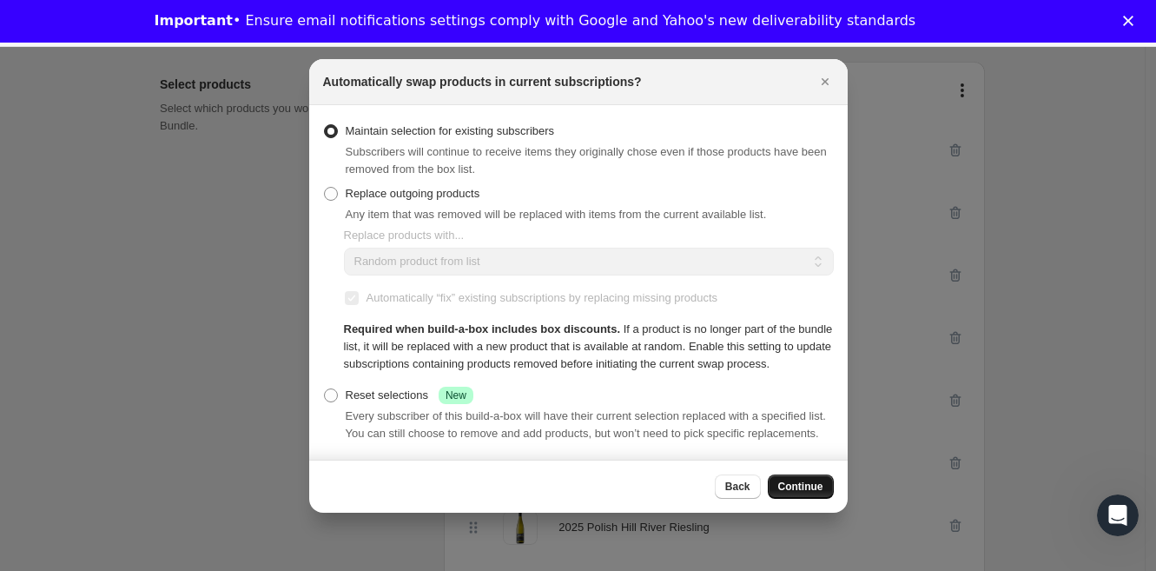
click at [817, 483] on span "Continue" at bounding box center [800, 486] width 45 height 14
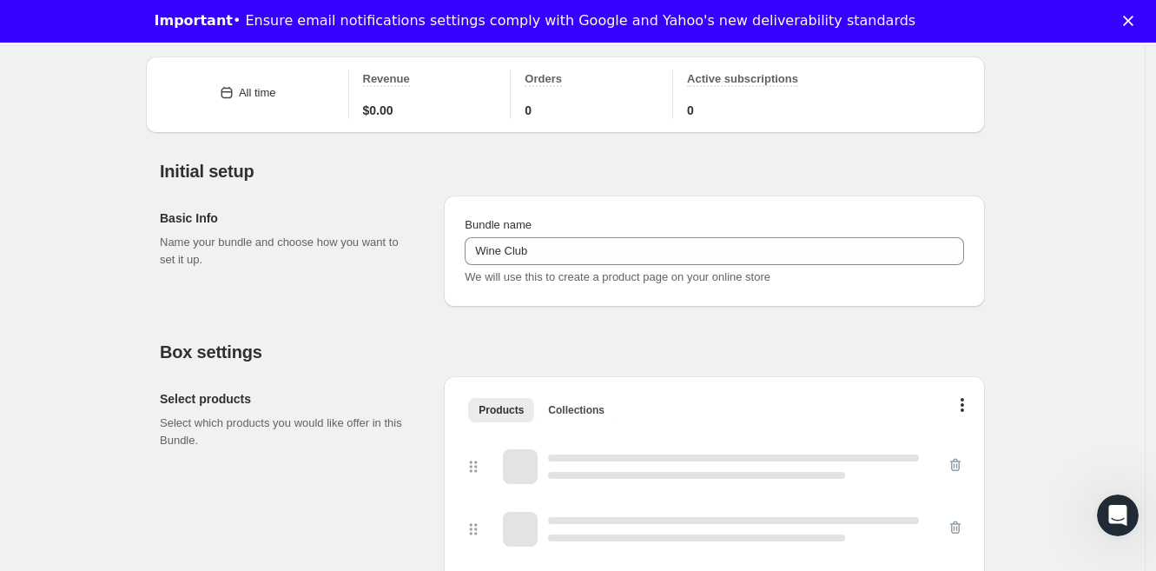
scroll to position [2479, 0]
